Goal: Task Accomplishment & Management: Manage account settings

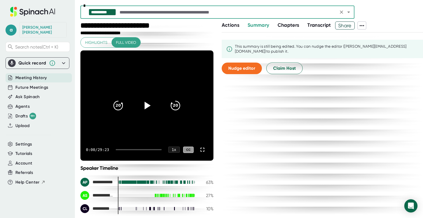
click at [32, 75] on span "Meeting History" at bounding box center [30, 78] width 31 height 6
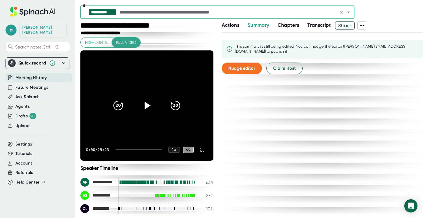
click at [235, 7] on div "**********" at bounding box center [217, 12] width 274 height 13
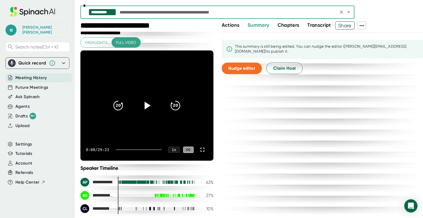
click at [349, 10] on icon "Open" at bounding box center [348, 12] width 7 height 7
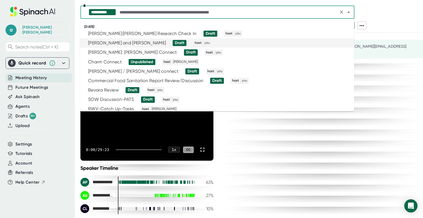
click at [132, 40] on div "[PERSON_NAME] and [PERSON_NAME]" at bounding box center [127, 43] width 78 height 6
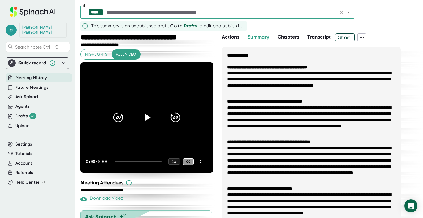
click at [194, 26] on span "Drafts" at bounding box center [190, 25] width 13 height 5
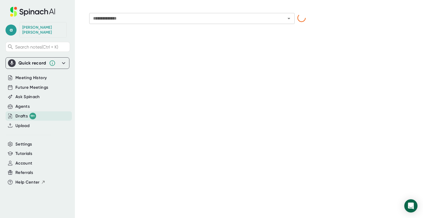
type input "**********"
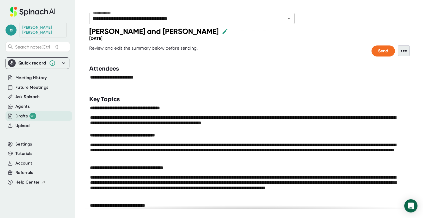
click at [401, 51] on span "•••" at bounding box center [403, 50] width 12 height 10
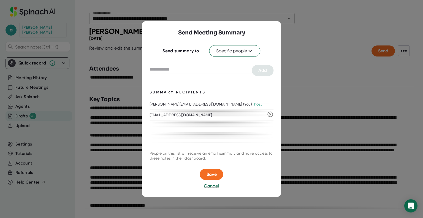
click at [269, 114] on icon at bounding box center [270, 114] width 7 height 7
click at [201, 62] on div at bounding box center [211, 61] width 124 height 8
click at [213, 172] on span "Save" at bounding box center [211, 173] width 10 height 5
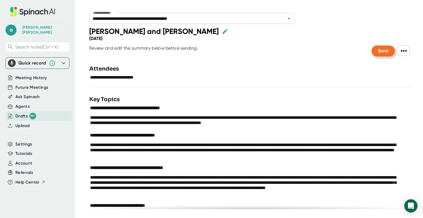
click at [378, 49] on span "Send" at bounding box center [383, 50] width 10 height 5
